Goal: Information Seeking & Learning: Learn about a topic

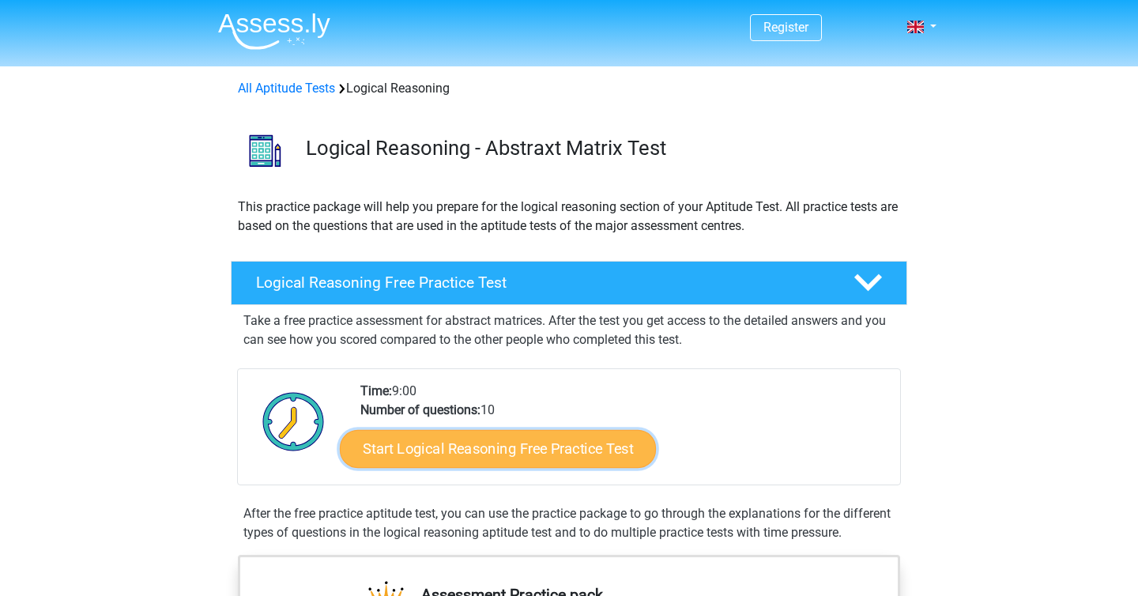
click at [480, 450] on link "Start Logical Reasoning Free Practice Test" at bounding box center [498, 448] width 316 height 38
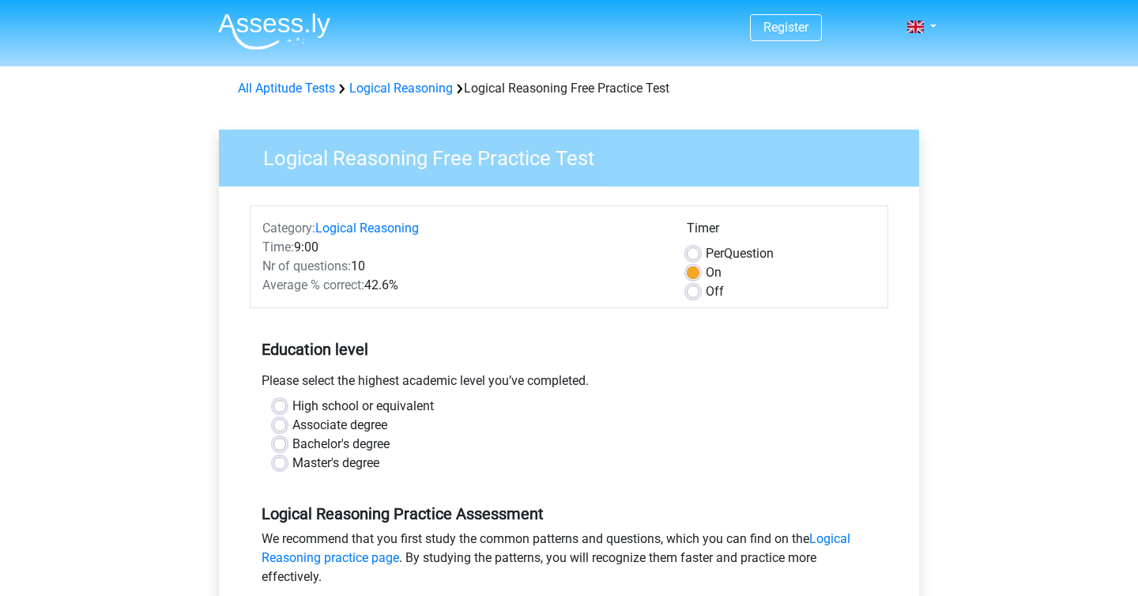
click at [360, 460] on label "Master's degree" at bounding box center [335, 463] width 87 height 19
click at [286, 460] on input "Master's degree" at bounding box center [279, 462] width 13 height 16
radio input "true"
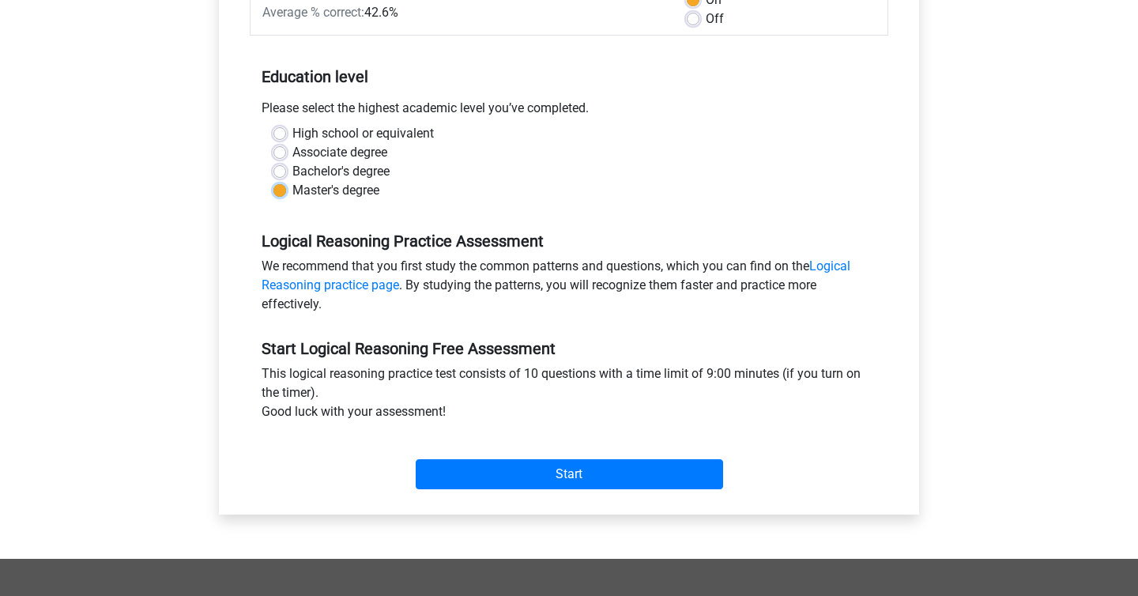
scroll to position [275, 0]
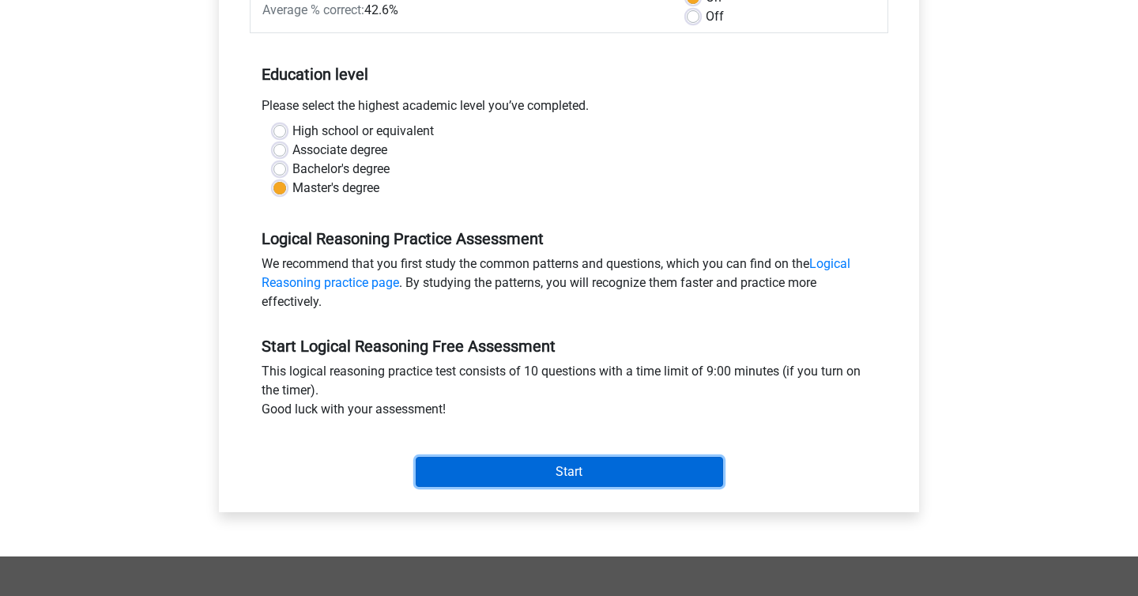
click at [495, 469] on input "Start" at bounding box center [569, 472] width 307 height 30
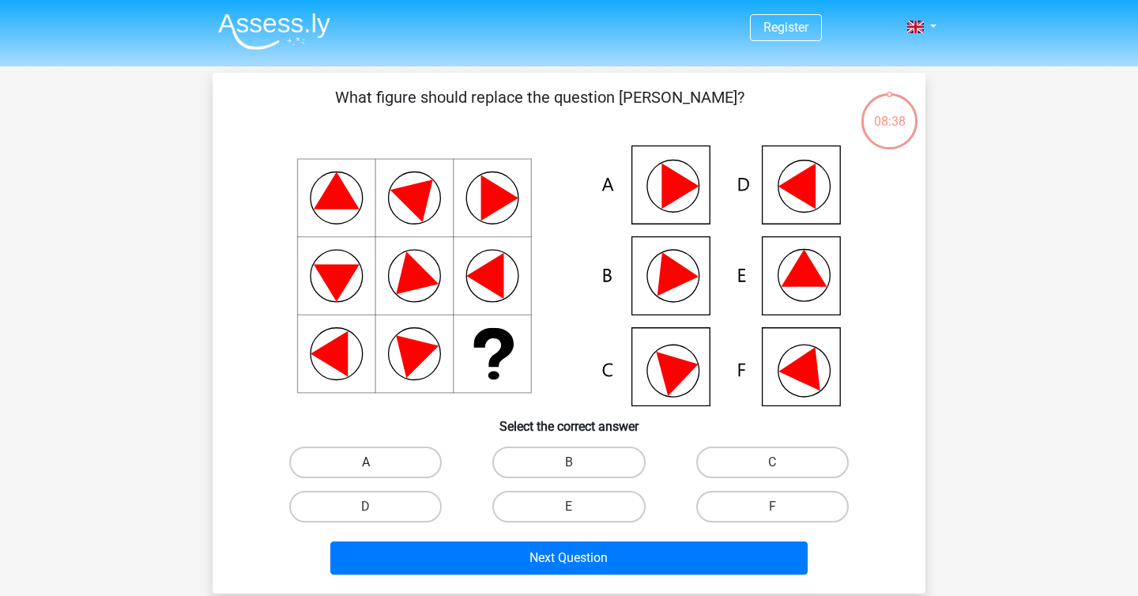
click at [390, 461] on label "A" at bounding box center [365, 462] width 153 height 32
click at [376, 462] on input "A" at bounding box center [371, 467] width 10 height 10
radio input "true"
click at [486, 575] on div "Next Question" at bounding box center [569, 561] width 610 height 40
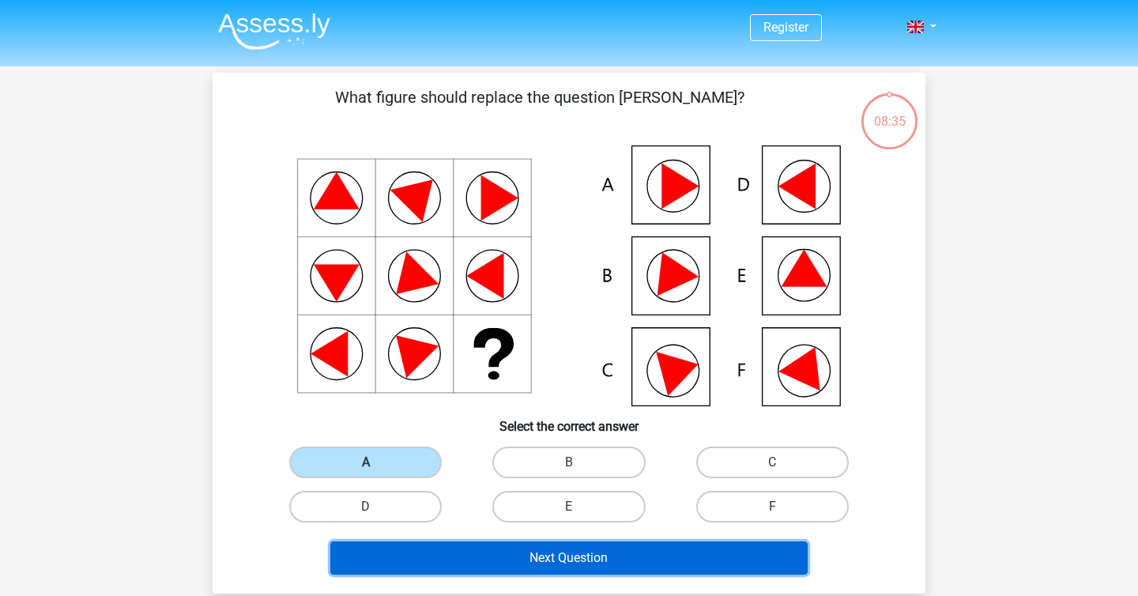
click at [476, 559] on button "Next Question" at bounding box center [569, 557] width 478 height 33
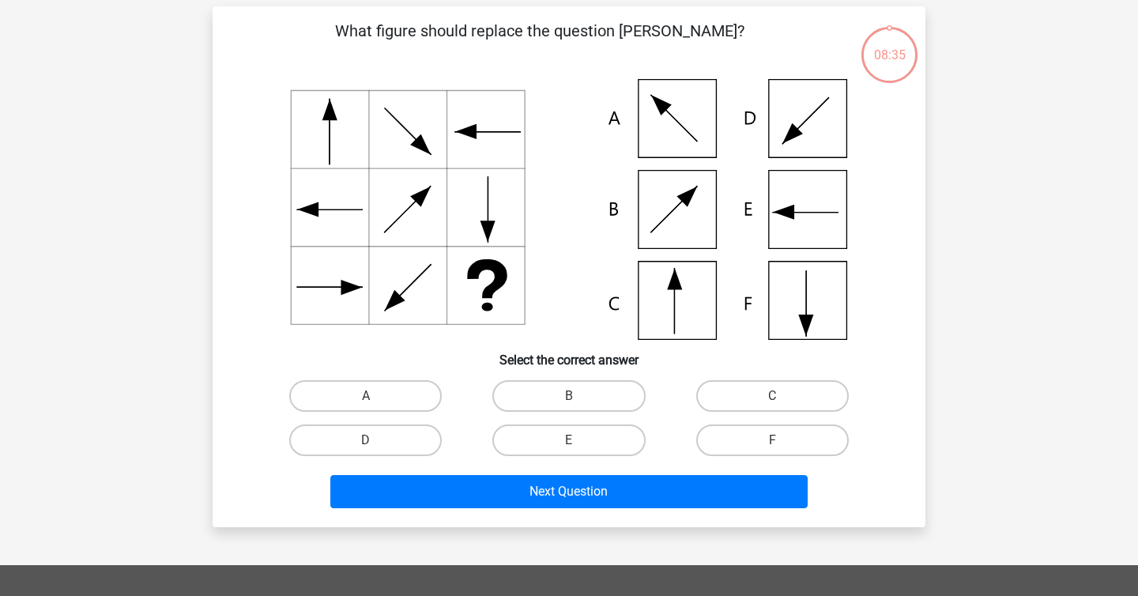
scroll to position [73, 0]
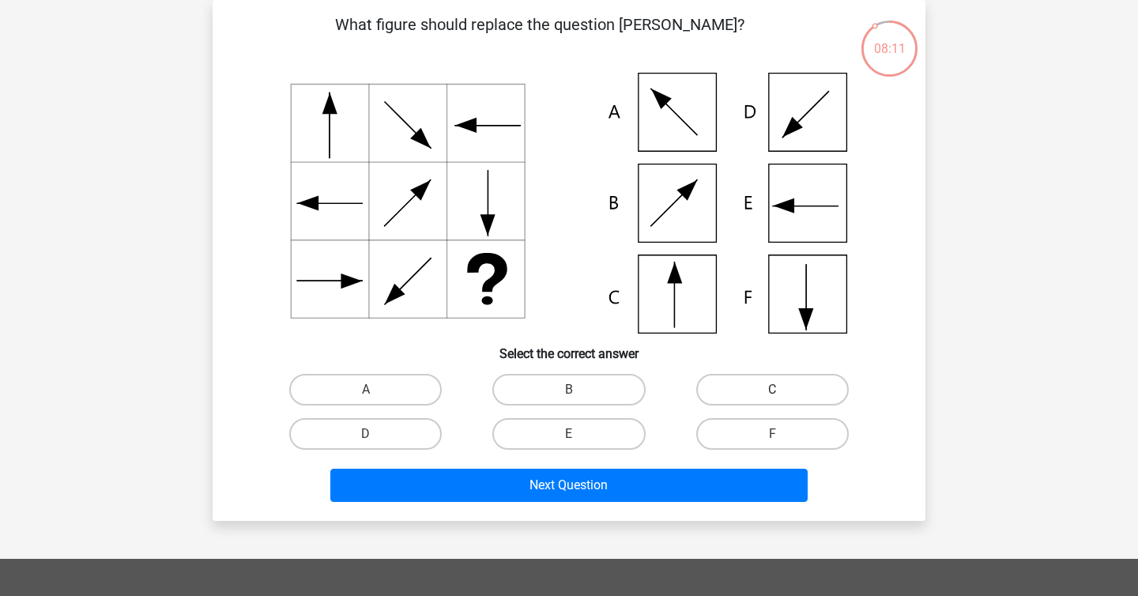
click at [714, 398] on label "C" at bounding box center [772, 390] width 153 height 32
click at [772, 398] on input "C" at bounding box center [777, 395] width 10 height 10
radio input "true"
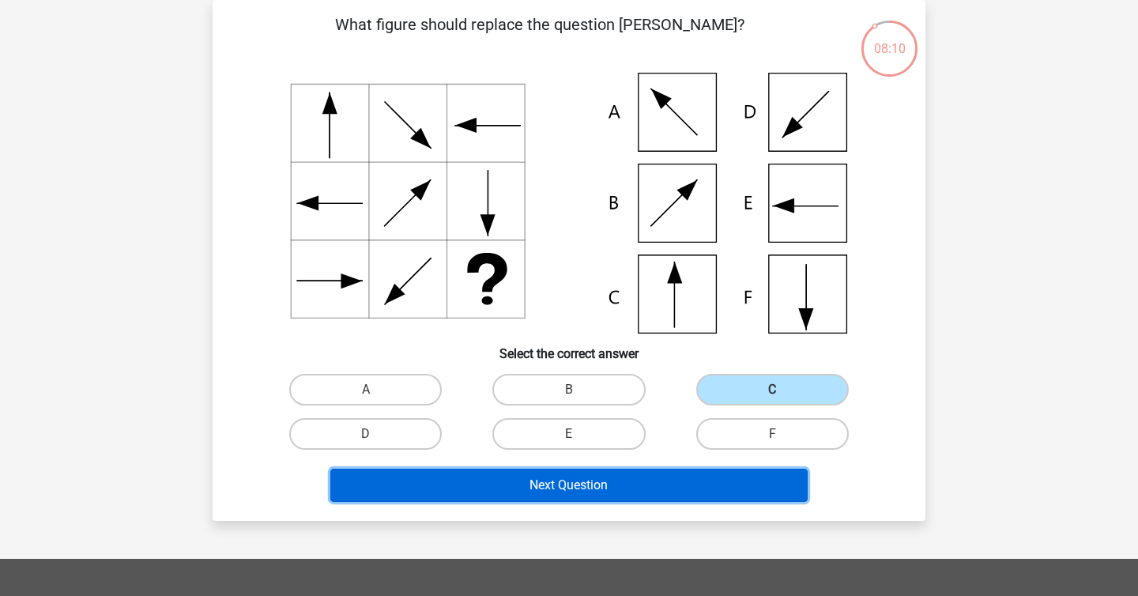
click at [683, 479] on button "Next Question" at bounding box center [569, 485] width 478 height 33
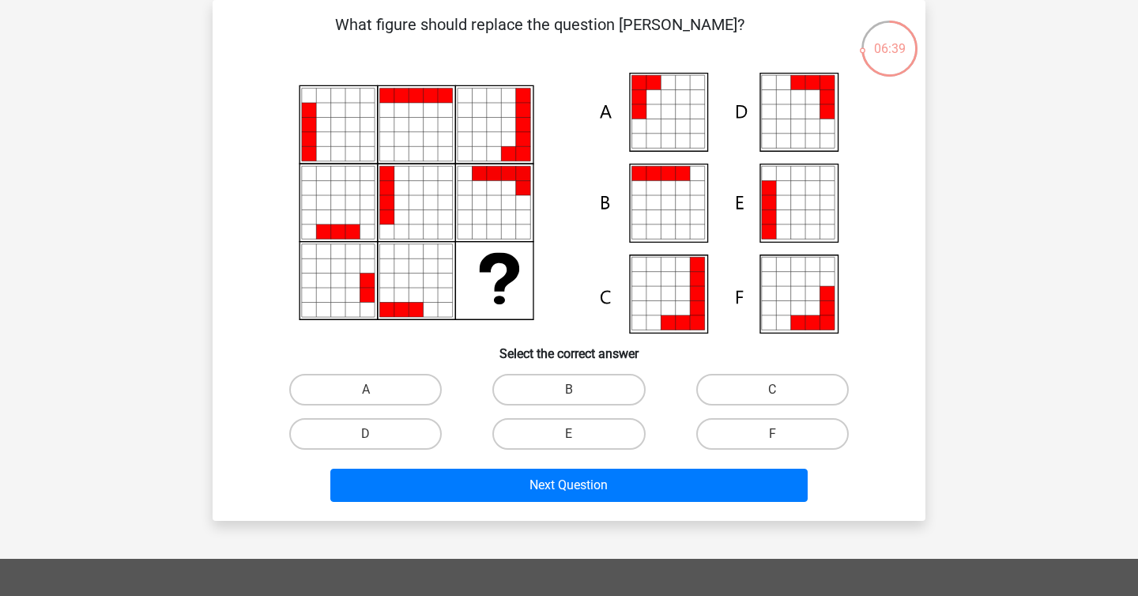
click at [813, 318] on icon at bounding box center [812, 322] width 14 height 14
click at [714, 425] on label "F" at bounding box center [772, 434] width 153 height 32
click at [772, 434] on input "F" at bounding box center [777, 439] width 10 height 10
radio input "true"
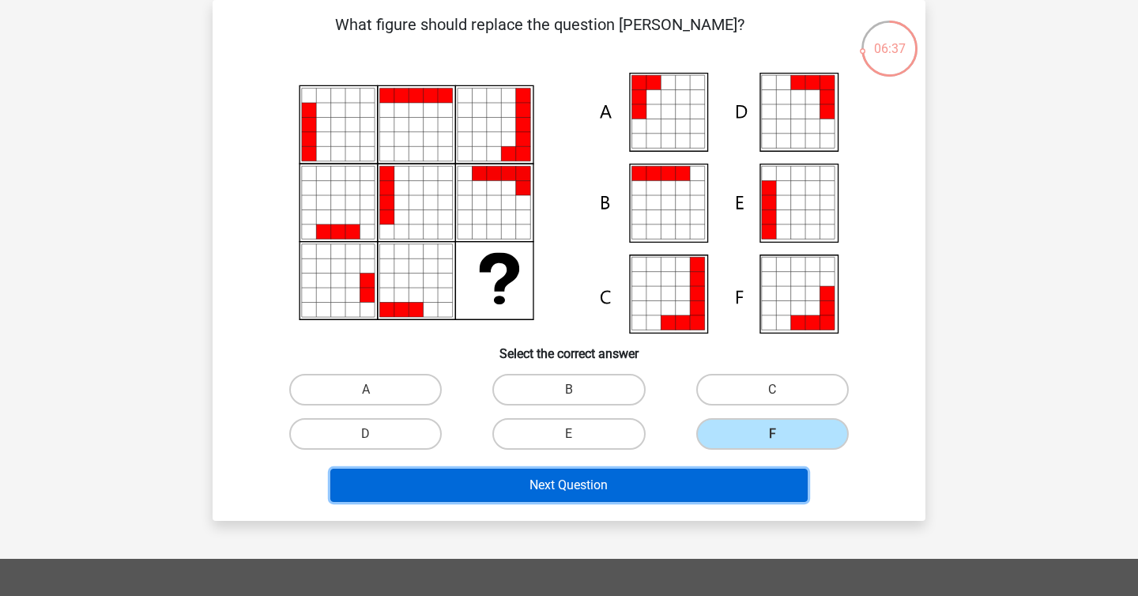
click at [691, 487] on button "Next Question" at bounding box center [569, 485] width 478 height 33
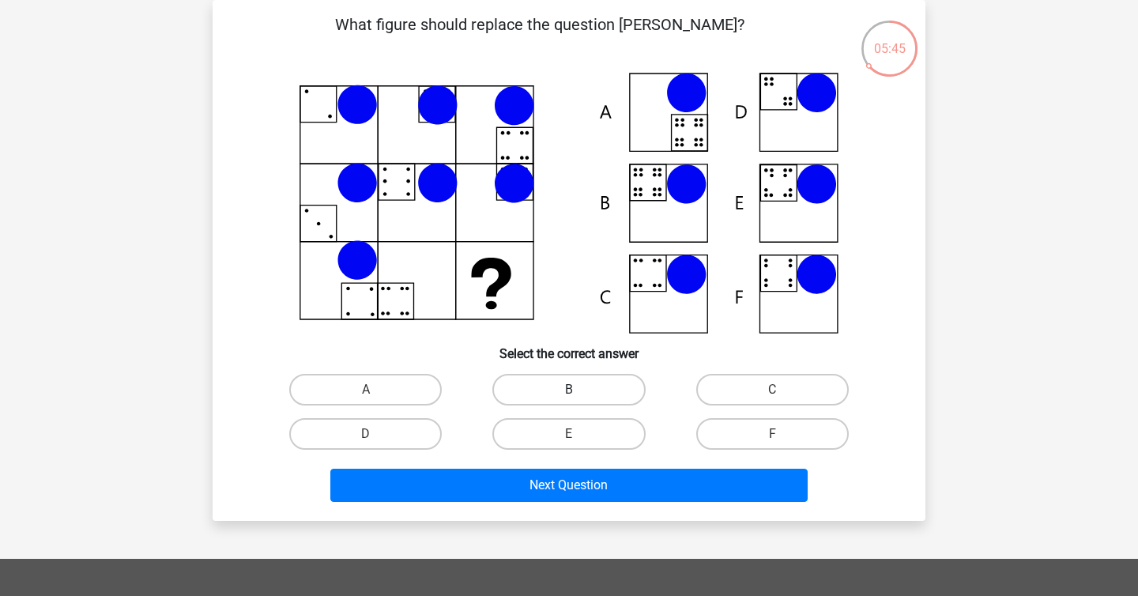
click at [621, 386] on label "B" at bounding box center [568, 390] width 153 height 32
click at [579, 390] on input "B" at bounding box center [574, 395] width 10 height 10
radio input "true"
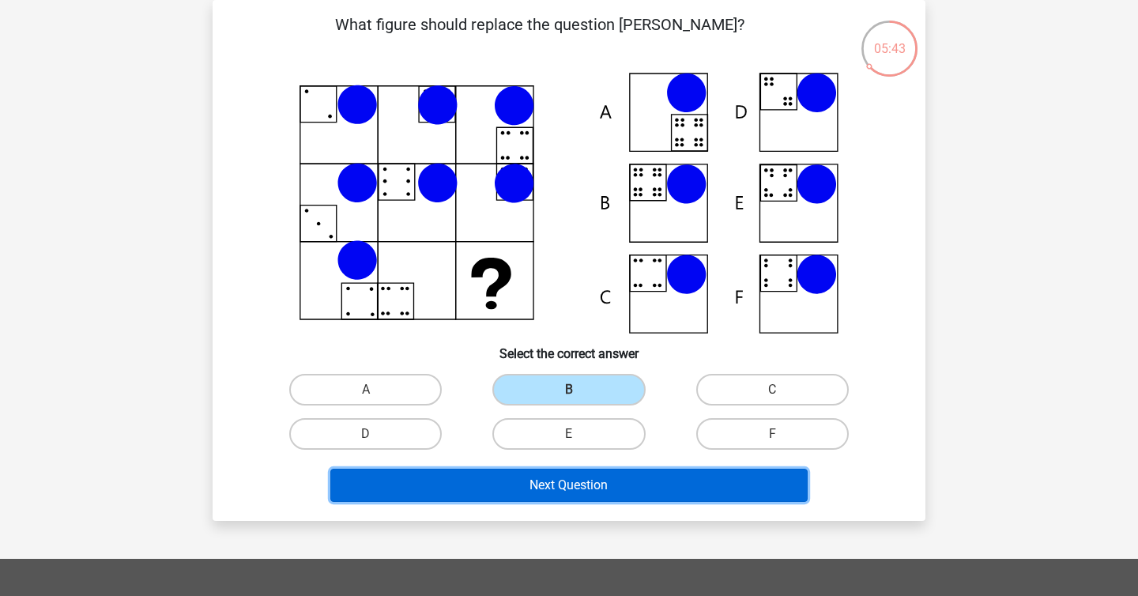
click at [578, 491] on button "Next Question" at bounding box center [569, 485] width 478 height 33
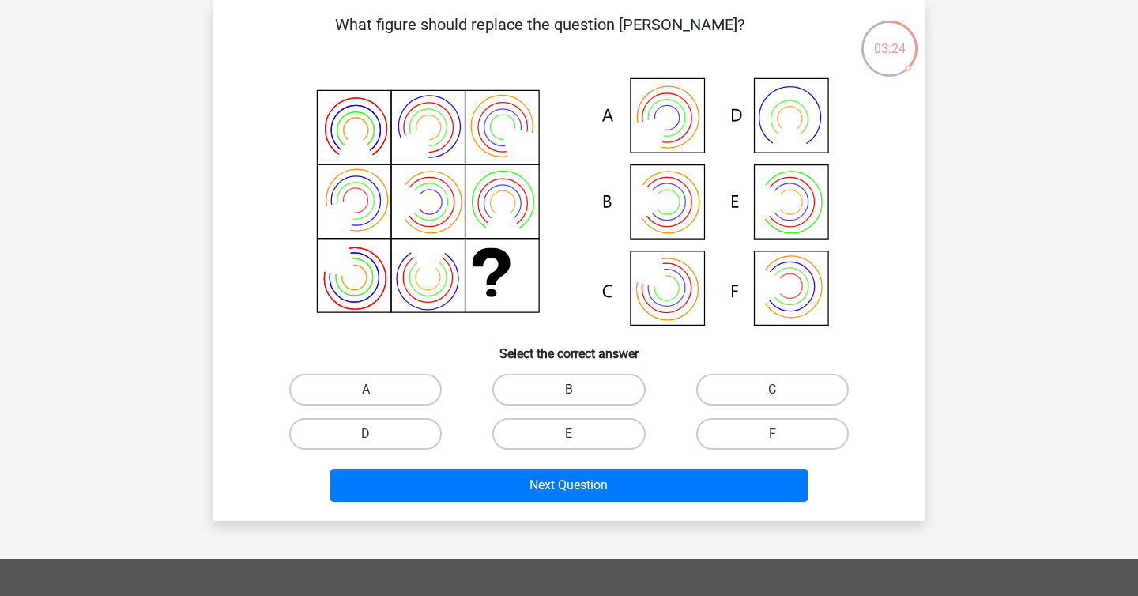
click at [598, 386] on label "B" at bounding box center [568, 390] width 153 height 32
click at [579, 390] on input "B" at bounding box center [574, 395] width 10 height 10
radio input "true"
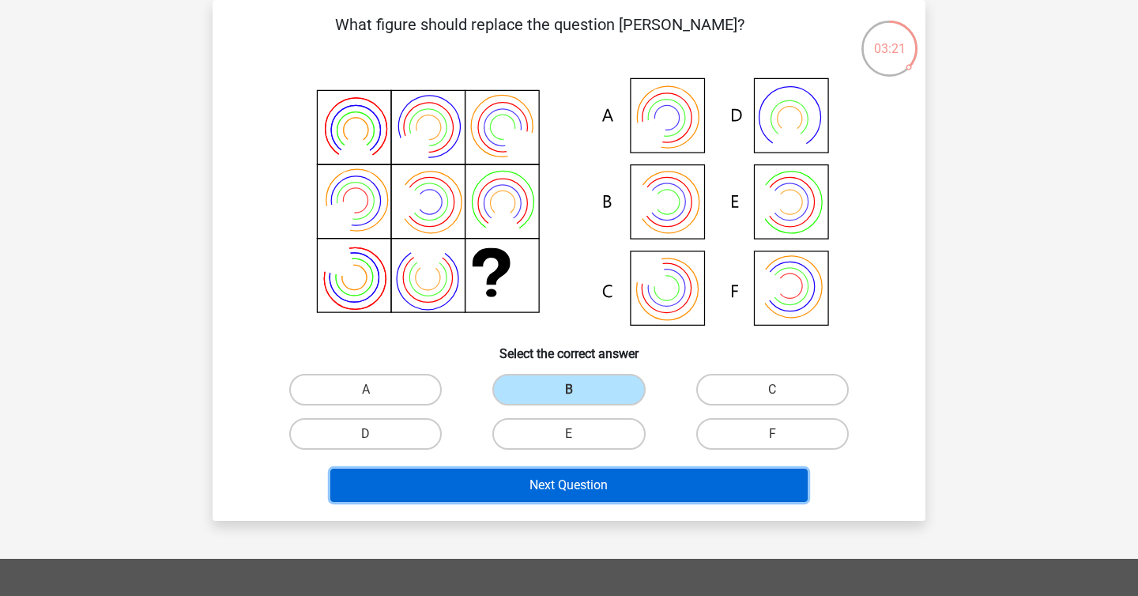
click at [611, 478] on button "Next Question" at bounding box center [569, 485] width 478 height 33
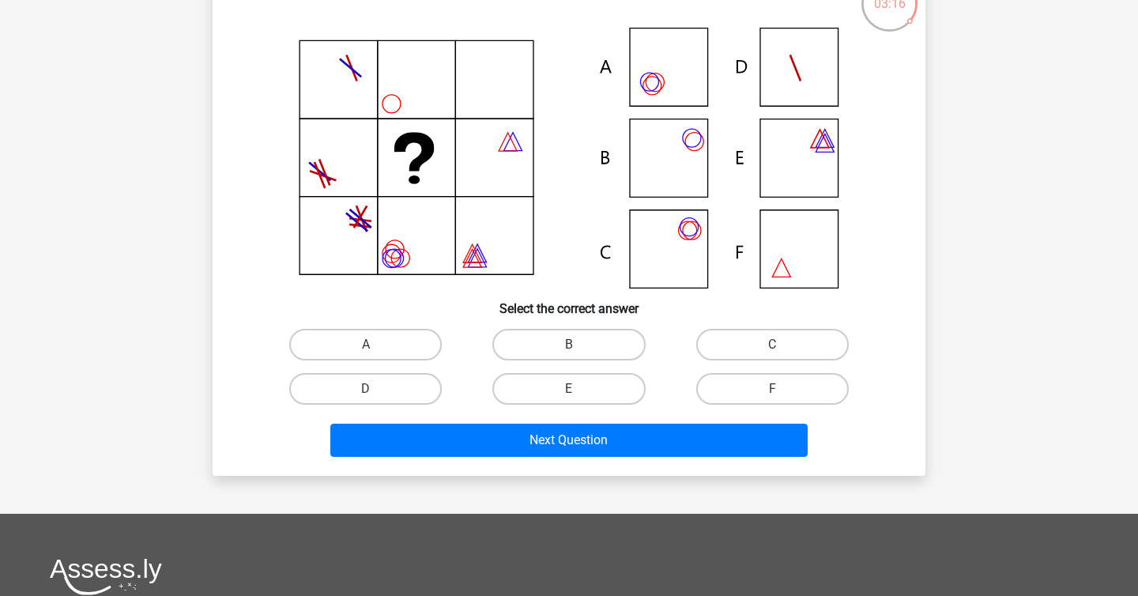
scroll to position [92, 0]
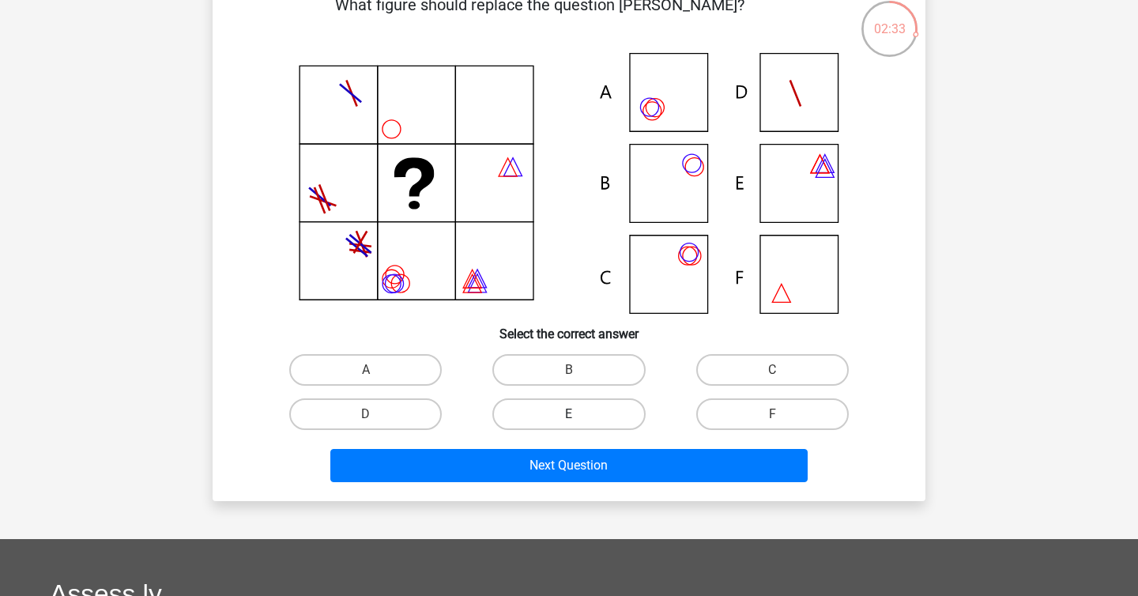
click at [612, 417] on label "E" at bounding box center [568, 414] width 153 height 32
click at [579, 417] on input "E" at bounding box center [574, 419] width 10 height 10
radio input "true"
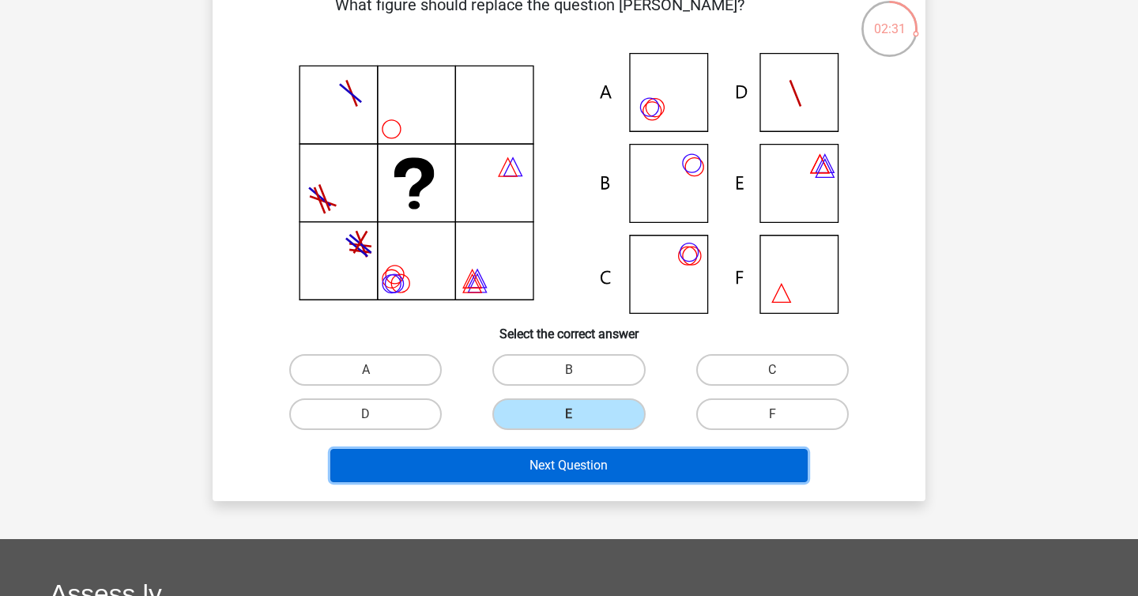
click at [612, 472] on button "Next Question" at bounding box center [569, 465] width 478 height 33
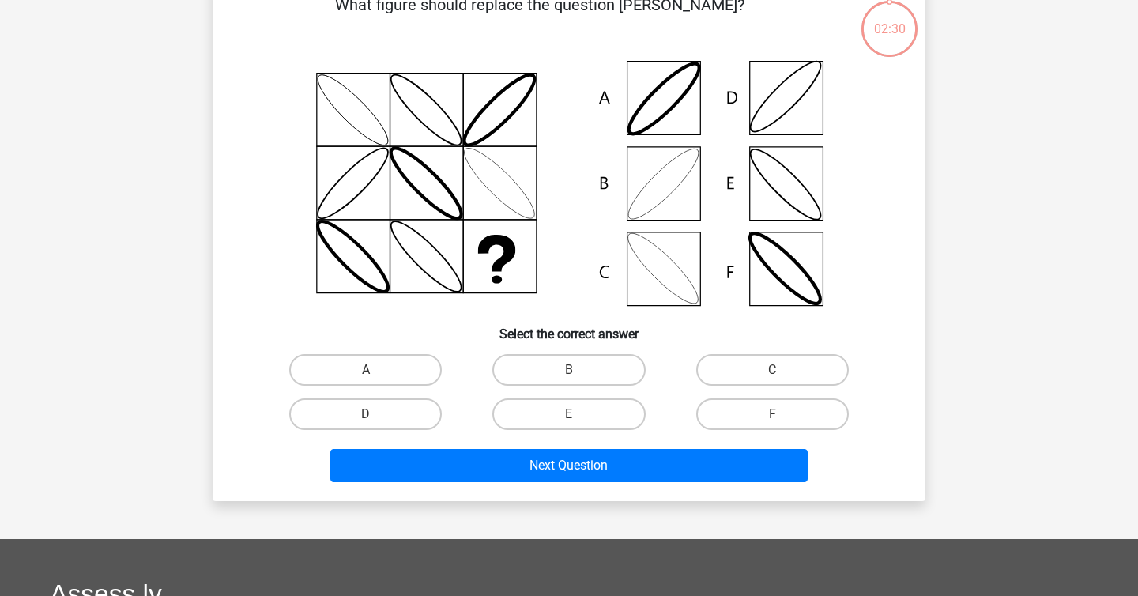
scroll to position [73, 0]
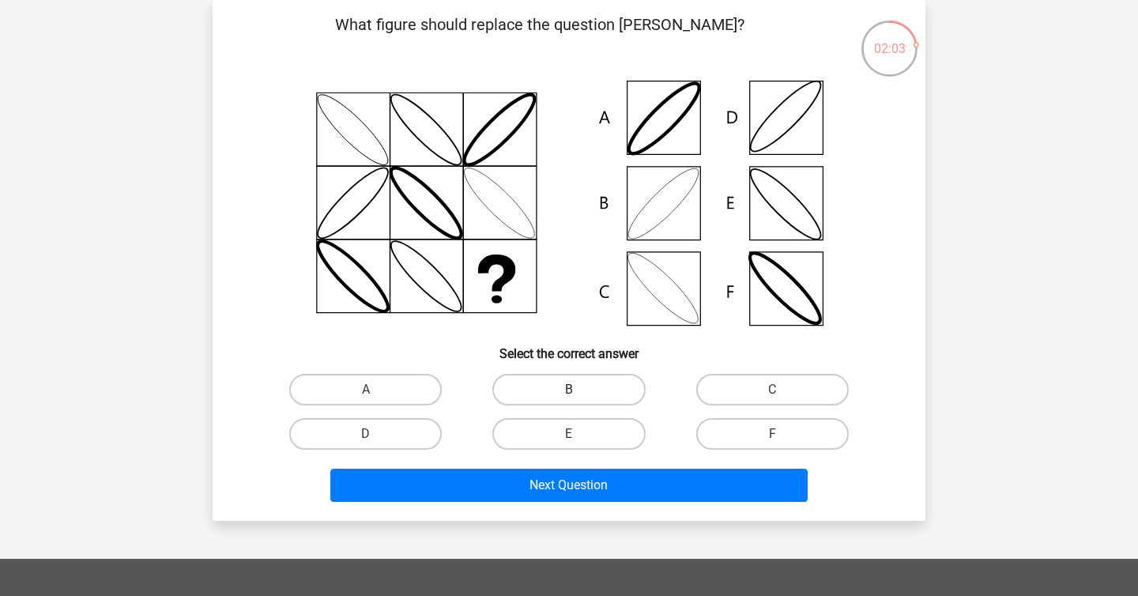
click at [602, 394] on label "B" at bounding box center [568, 390] width 153 height 32
click at [579, 394] on input "B" at bounding box center [574, 395] width 10 height 10
radio input "true"
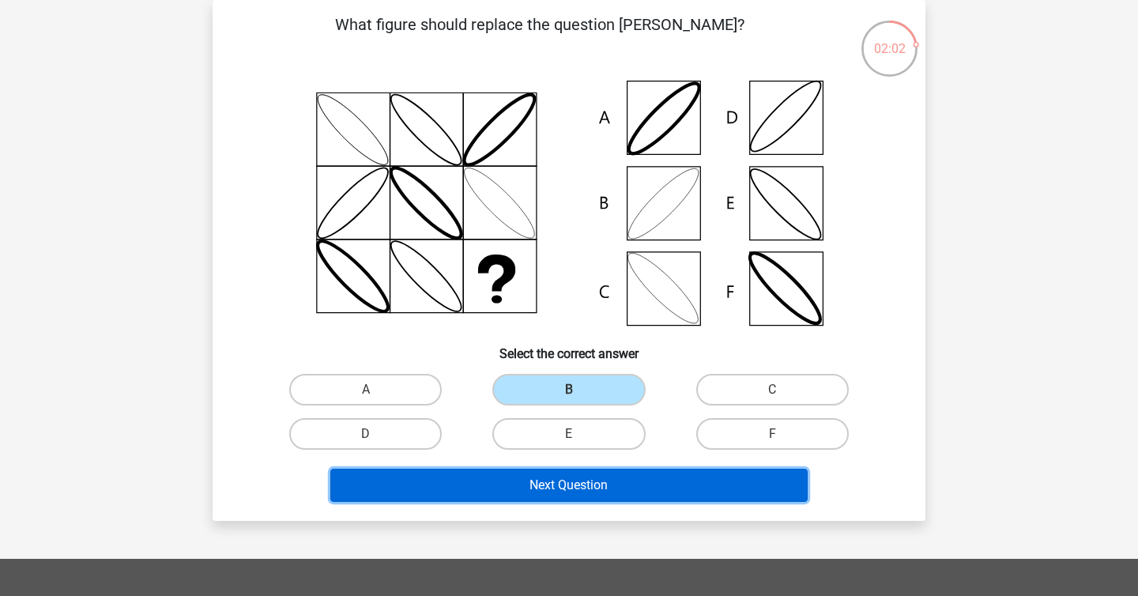
click at [606, 483] on button "Next Question" at bounding box center [569, 485] width 478 height 33
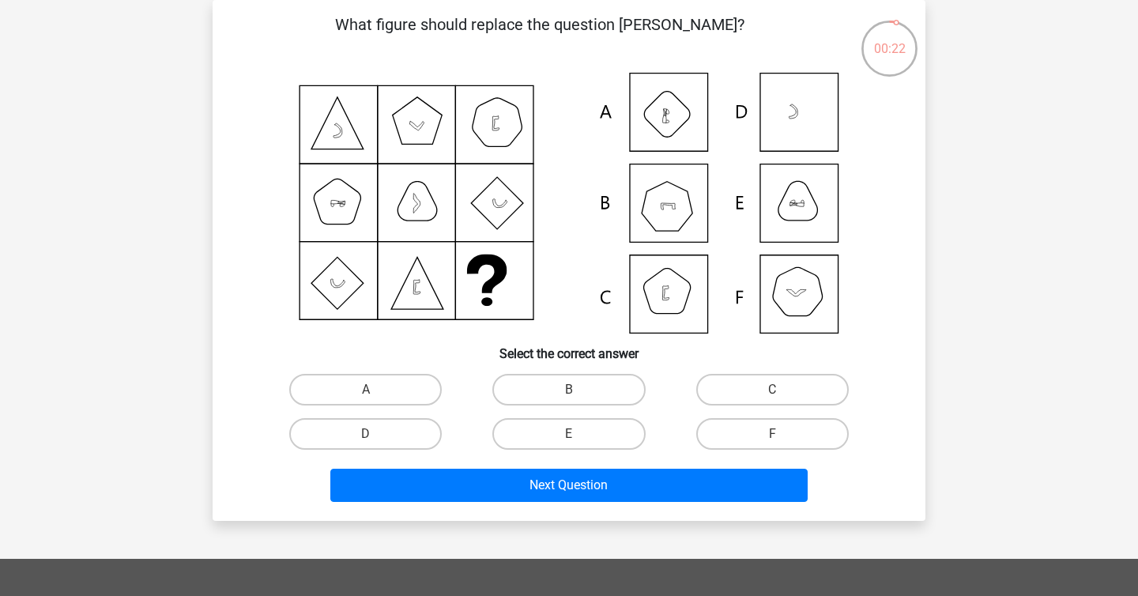
click at [815, 311] on icon at bounding box center [568, 203] width 637 height 261
click at [789, 277] on icon at bounding box center [568, 203] width 637 height 261
click at [784, 283] on icon at bounding box center [568, 203] width 637 height 261
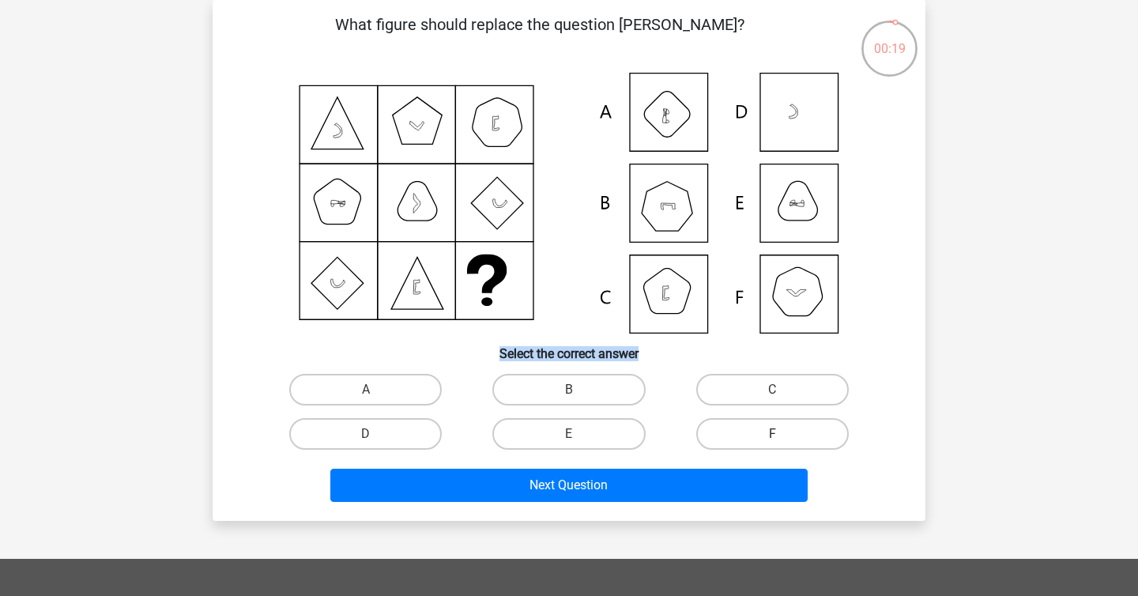
click at [792, 427] on label "F" at bounding box center [772, 434] width 153 height 32
click at [782, 434] on input "F" at bounding box center [777, 439] width 10 height 10
radio input "true"
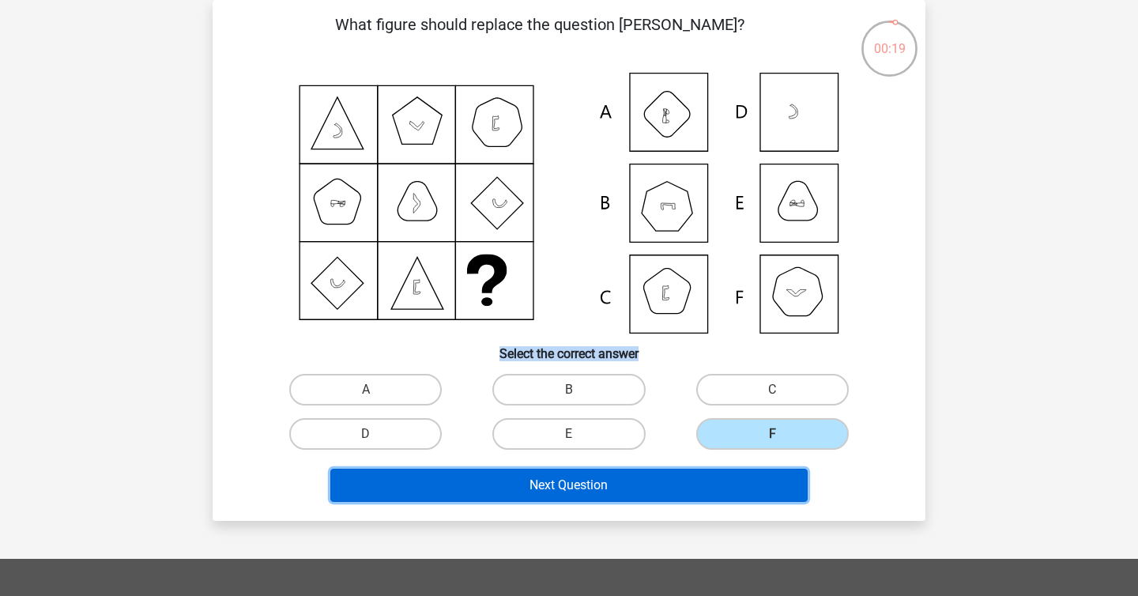
click at [763, 476] on button "Next Question" at bounding box center [569, 485] width 478 height 33
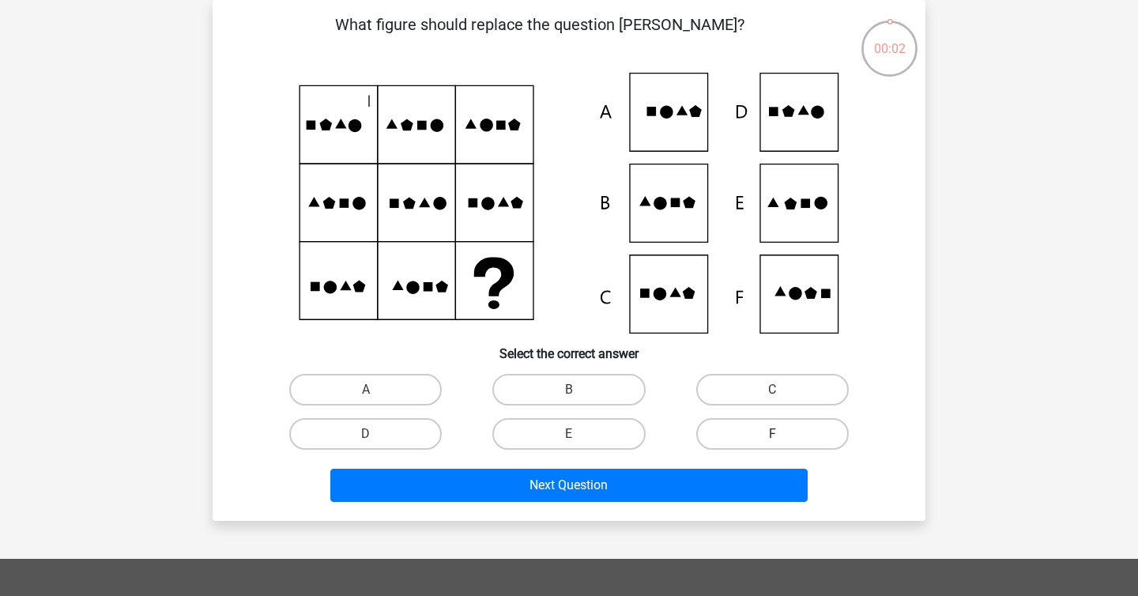
click at [795, 429] on label "F" at bounding box center [772, 434] width 153 height 32
click at [782, 434] on input "F" at bounding box center [777, 439] width 10 height 10
radio input "true"
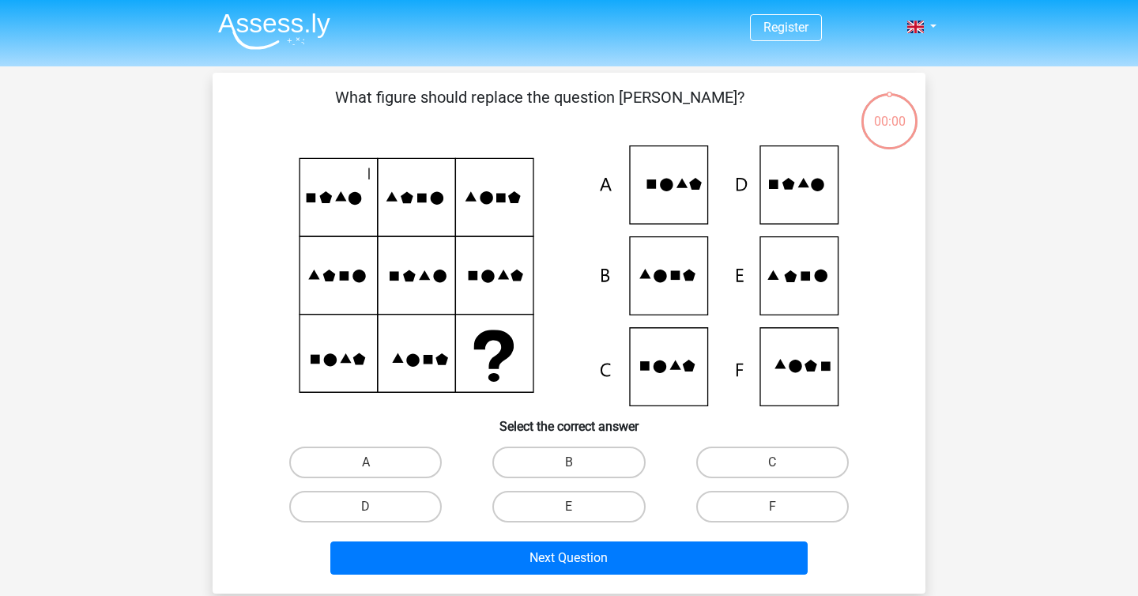
click at [749, 541] on button "Next Question" at bounding box center [569, 557] width 478 height 33
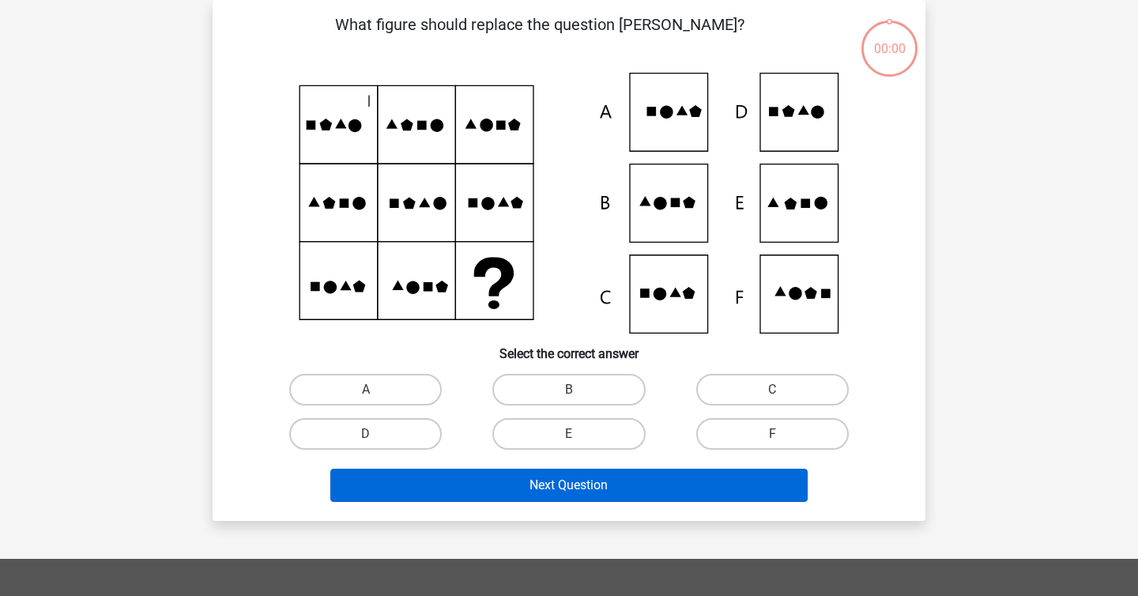
scroll to position [73, 0]
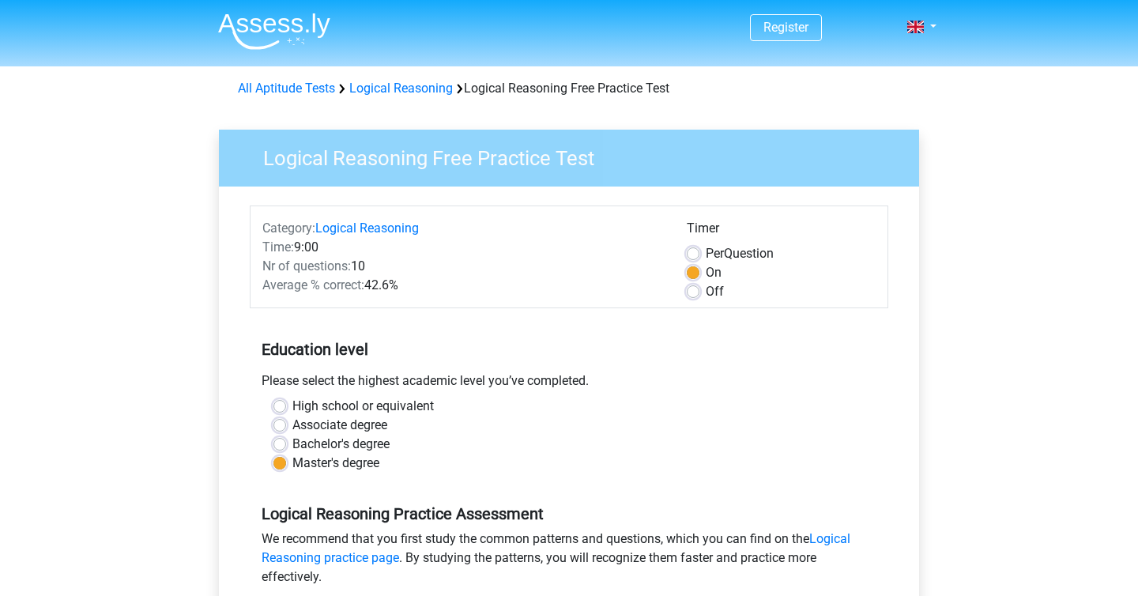
scroll to position [275, 0]
